Goal: Navigation & Orientation: Find specific page/section

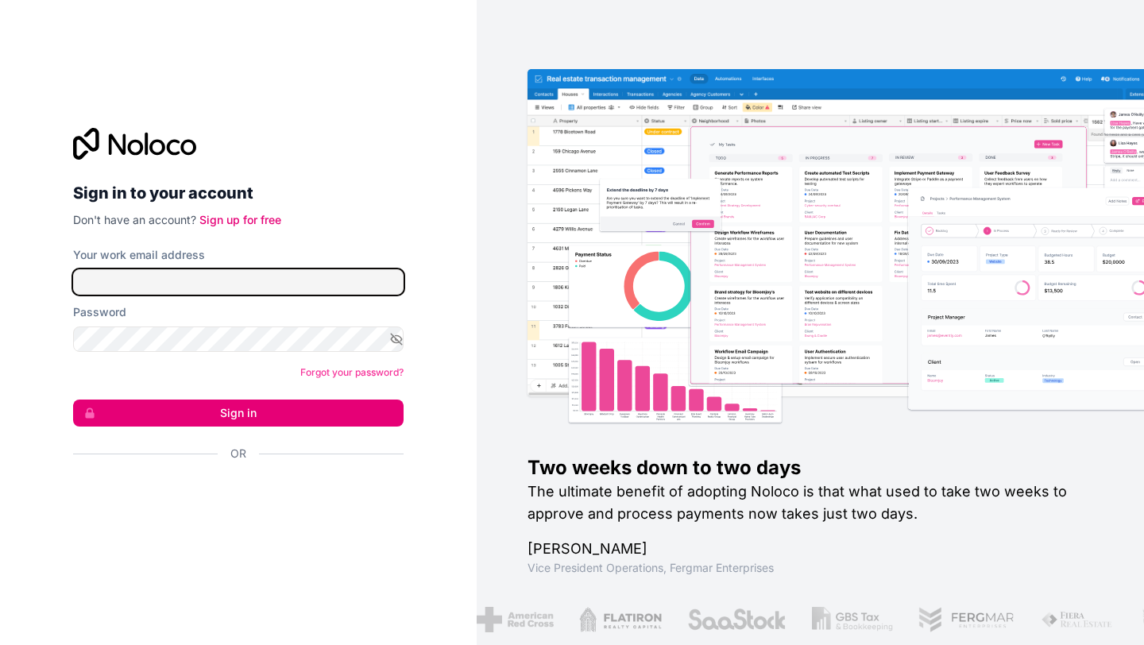
click at [284, 282] on input "Your work email address" at bounding box center [238, 281] width 331 height 25
type input "**********"
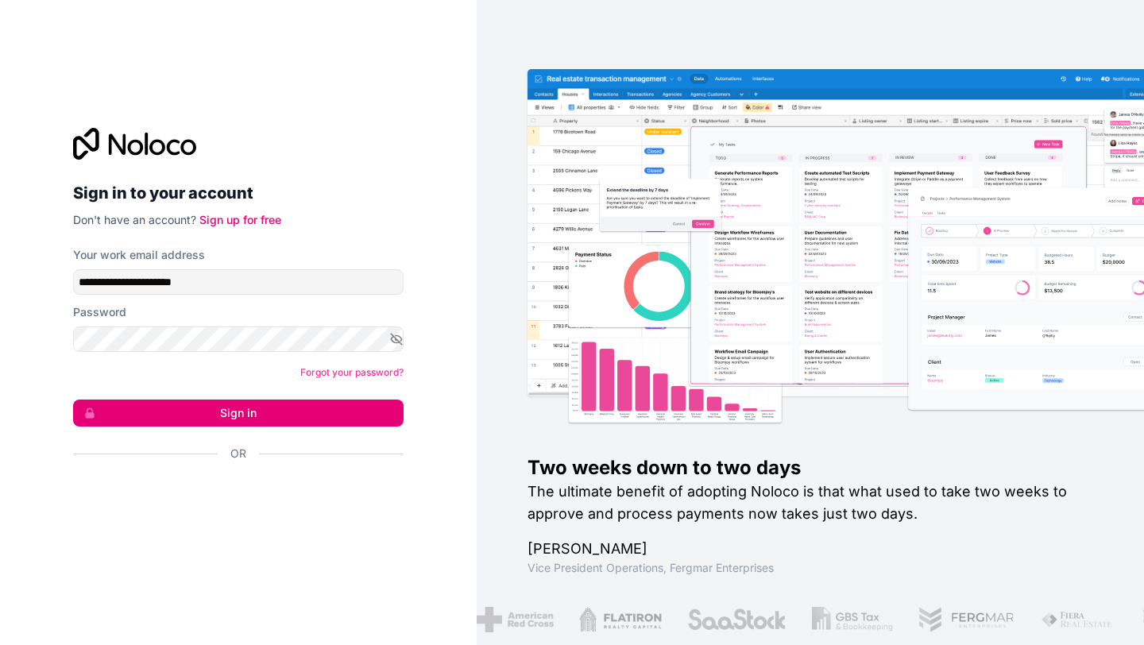
click at [270, 415] on button "Sign in" at bounding box center [238, 413] width 331 height 27
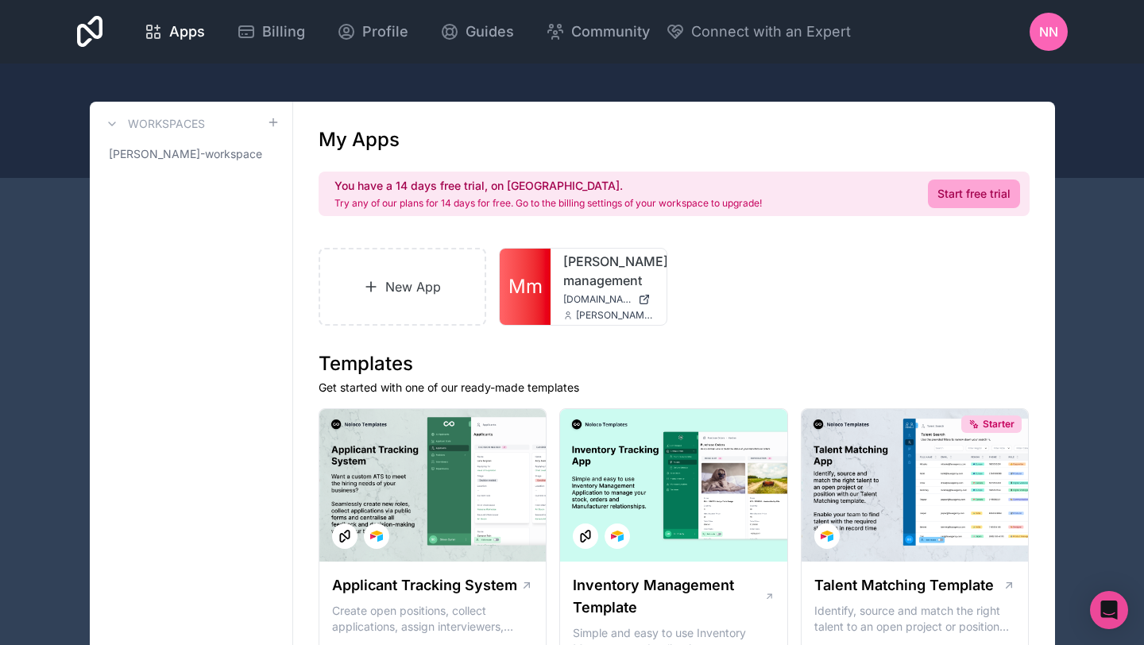
click at [599, 284] on link "[PERSON_NAME]-management" at bounding box center [608, 271] width 91 height 38
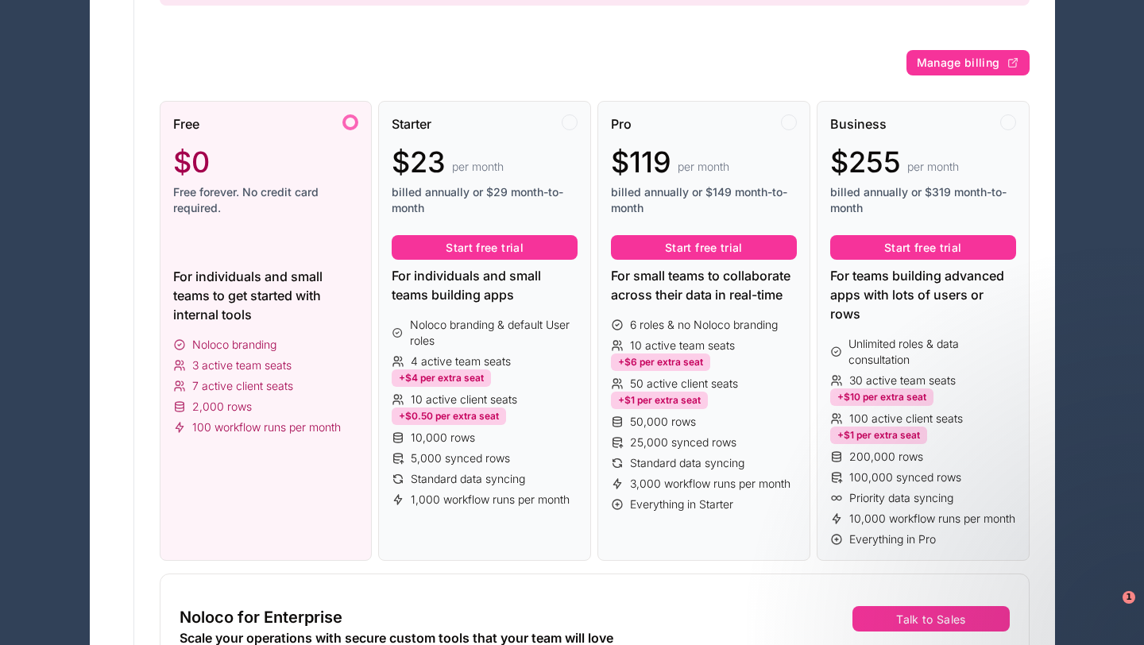
scroll to position [278, 0]
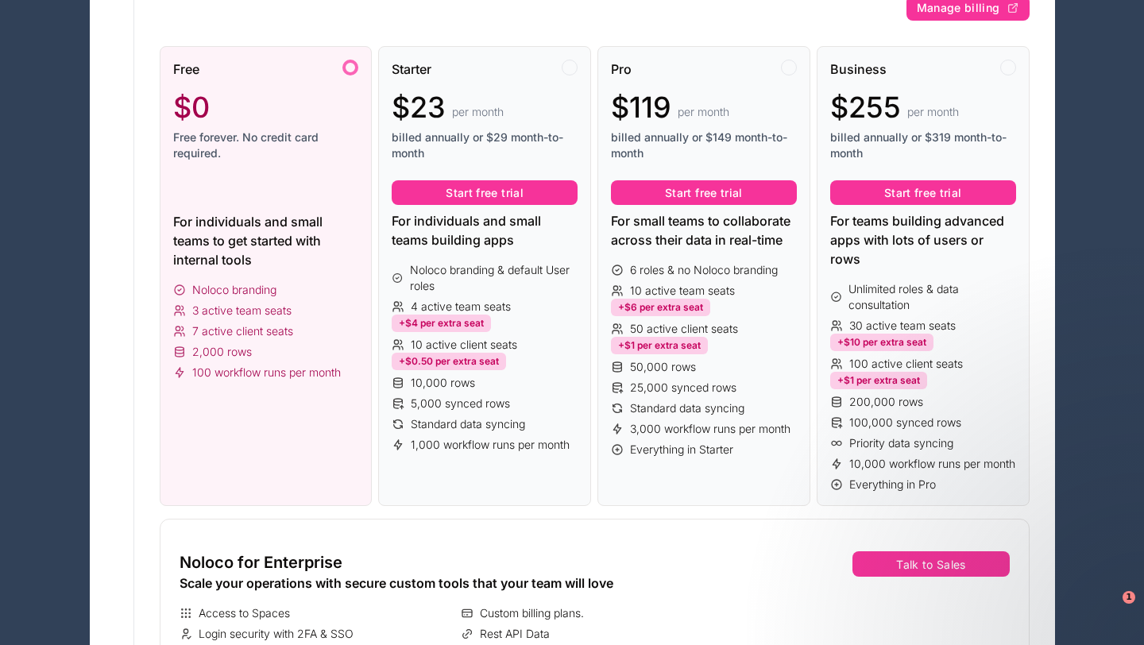
click at [472, 427] on span "Standard data syncing" at bounding box center [468, 424] width 114 height 16
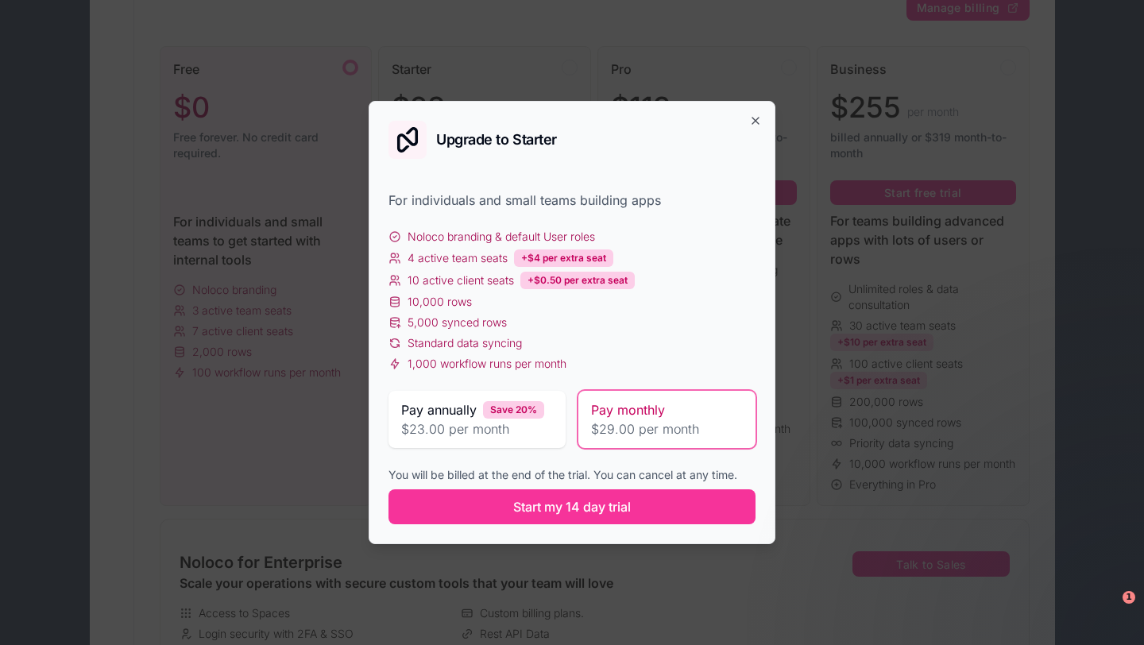
click at [451, 349] on span "Standard data syncing" at bounding box center [465, 343] width 114 height 16
click at [760, 121] on icon "button" at bounding box center [755, 120] width 13 height 13
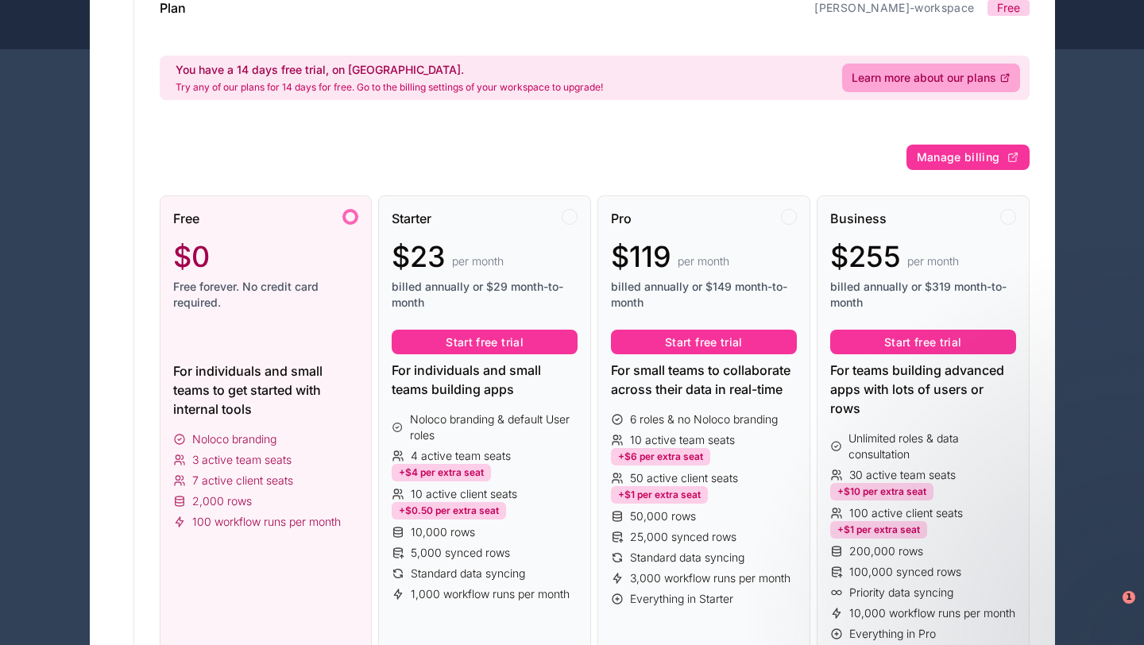
scroll to position [0, 0]
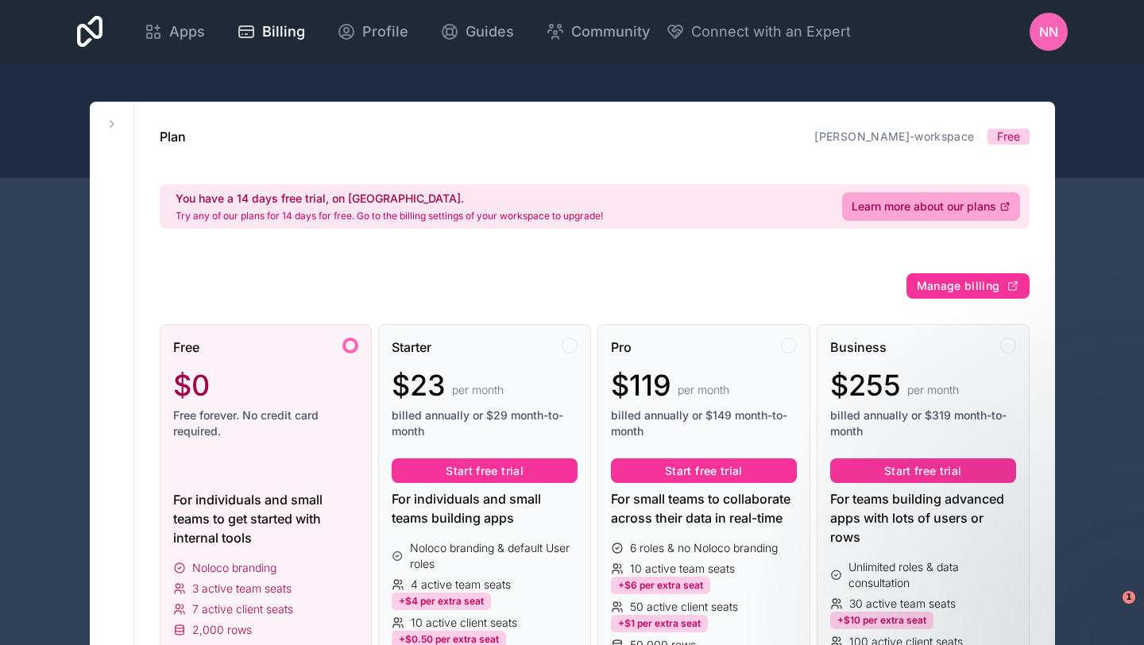
click at [396, 40] on span "Profile" at bounding box center [385, 32] width 46 height 22
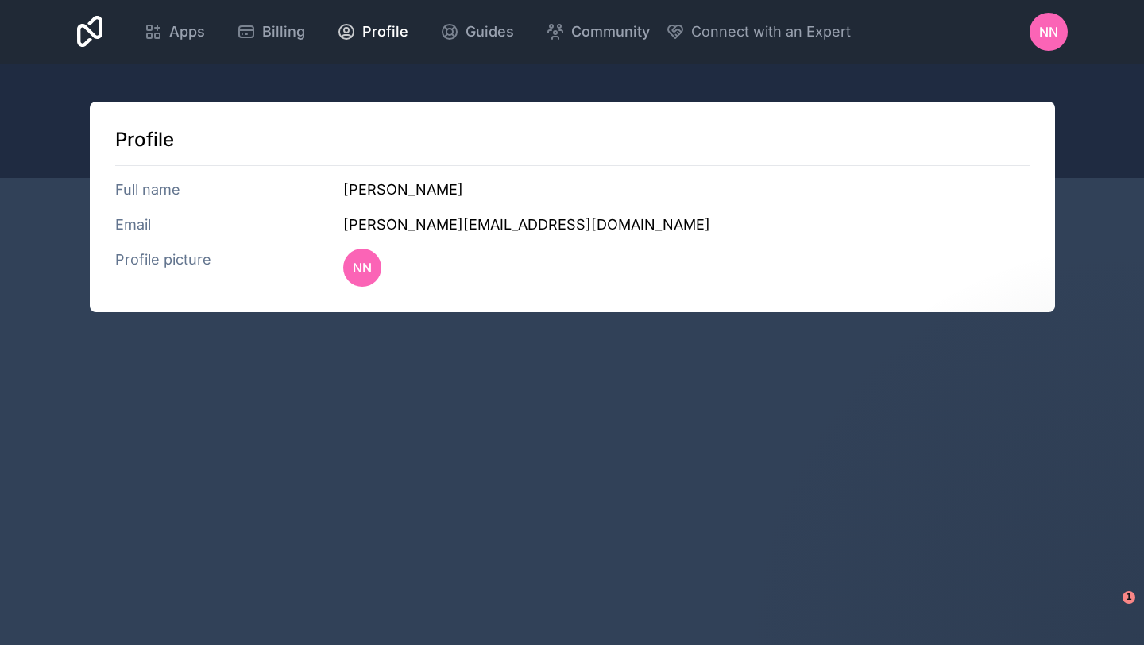
click at [396, 40] on span "Profile" at bounding box center [385, 32] width 46 height 22
click at [157, 30] on icon at bounding box center [157, 27] width 0 height 5
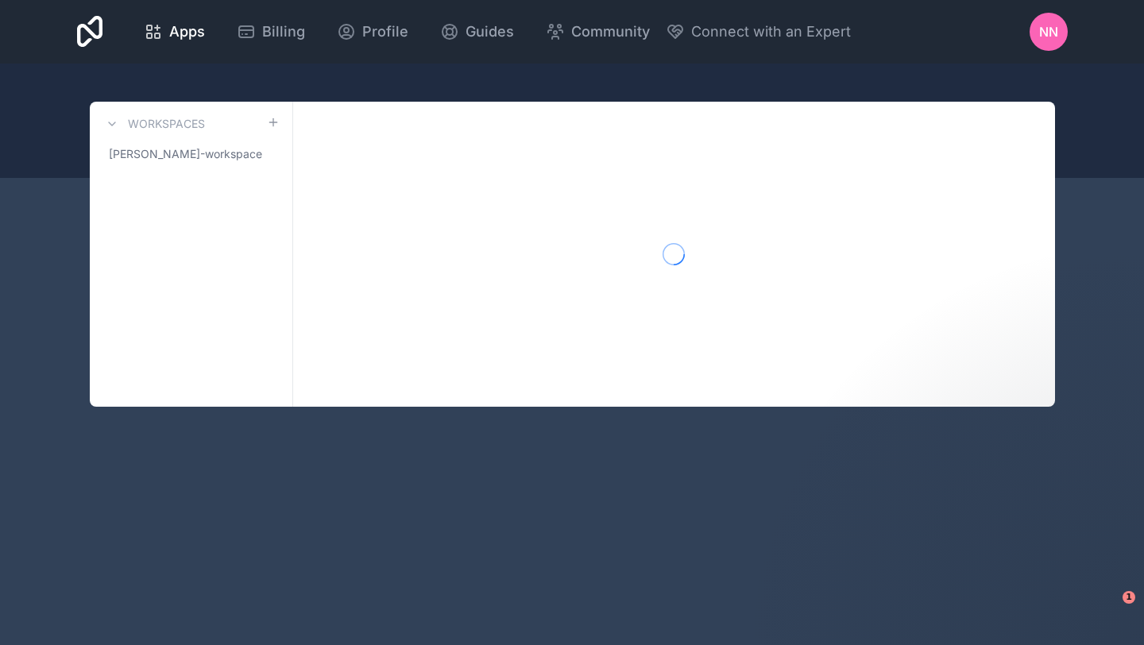
click at [450, 39] on icon at bounding box center [449, 31] width 19 height 19
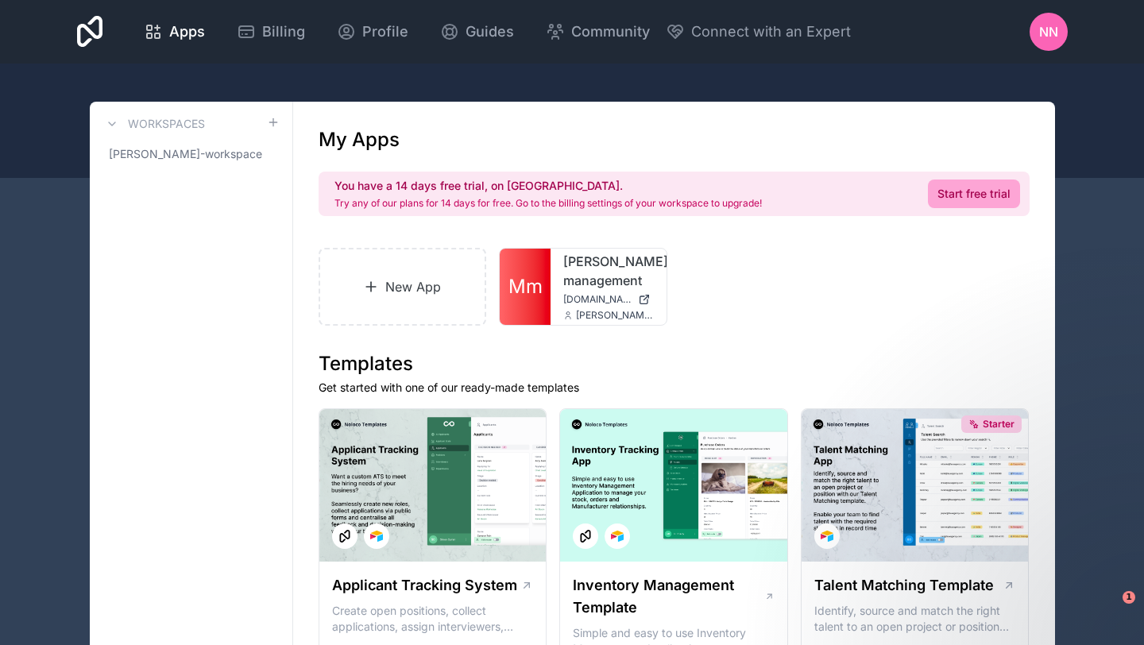
click at [196, 32] on span "Apps" at bounding box center [187, 32] width 36 height 22
click at [93, 40] on icon at bounding box center [90, 32] width 26 height 38
click at [585, 307] on div "[PERSON_NAME]-management [DOMAIN_NAME] [PERSON_NAME][EMAIL_ADDRESS][DOMAIN_NAME]" at bounding box center [609, 287] width 116 height 76
click at [593, 273] on link "[PERSON_NAME]-management" at bounding box center [608, 271] width 91 height 38
